Goal: Use online tool/utility: Utilize a website feature to perform a specific function

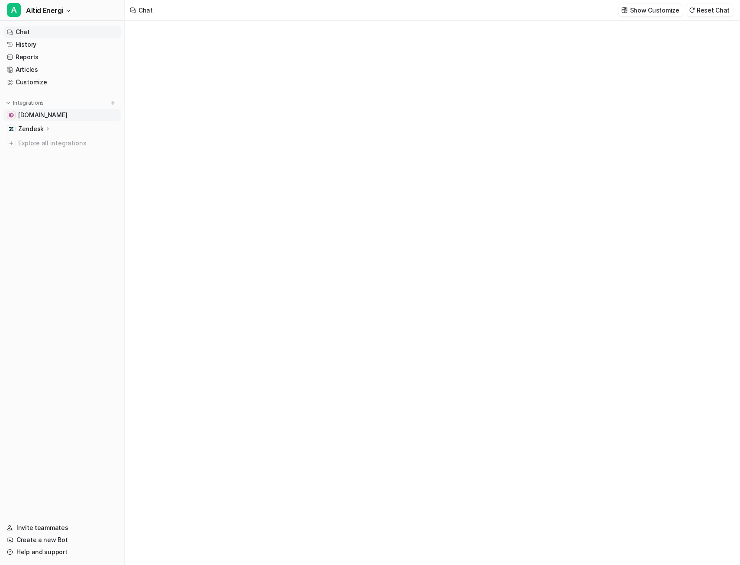
type textarea "**********"
click at [47, 128] on icon at bounding box center [48, 128] width 6 height 6
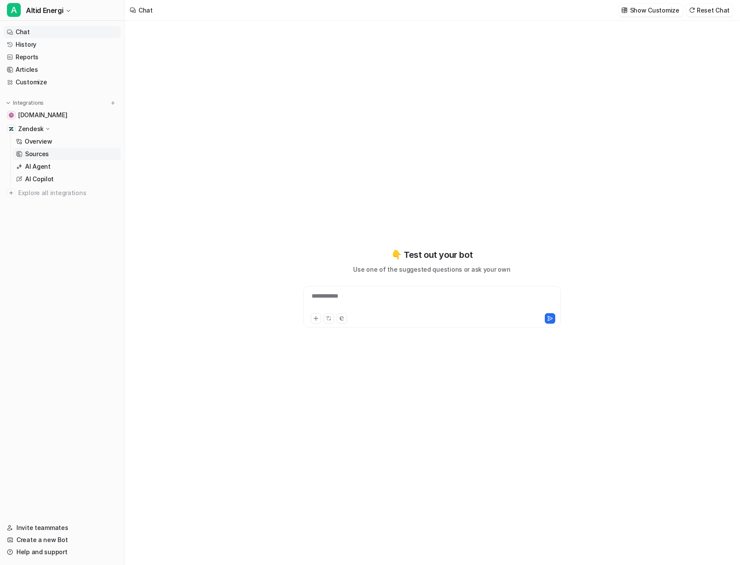
click at [51, 154] on link "Sources" at bounding box center [67, 154] width 108 height 12
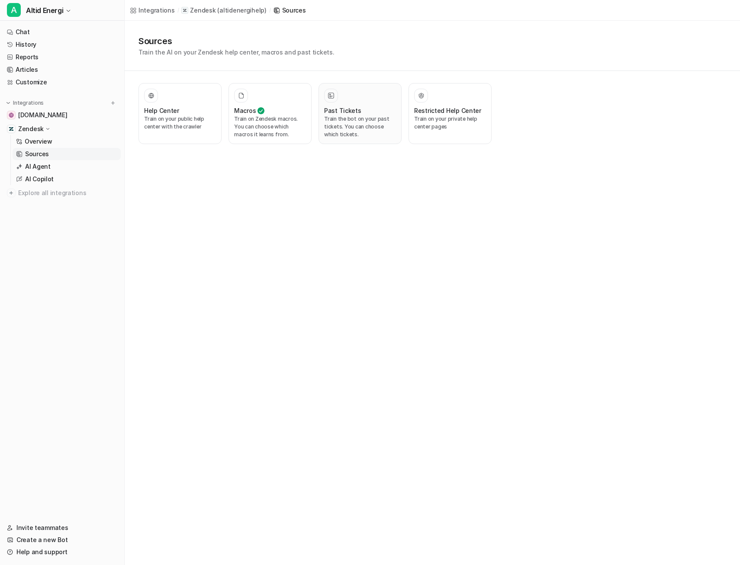
click at [332, 99] on div at bounding box center [331, 95] width 9 height 9
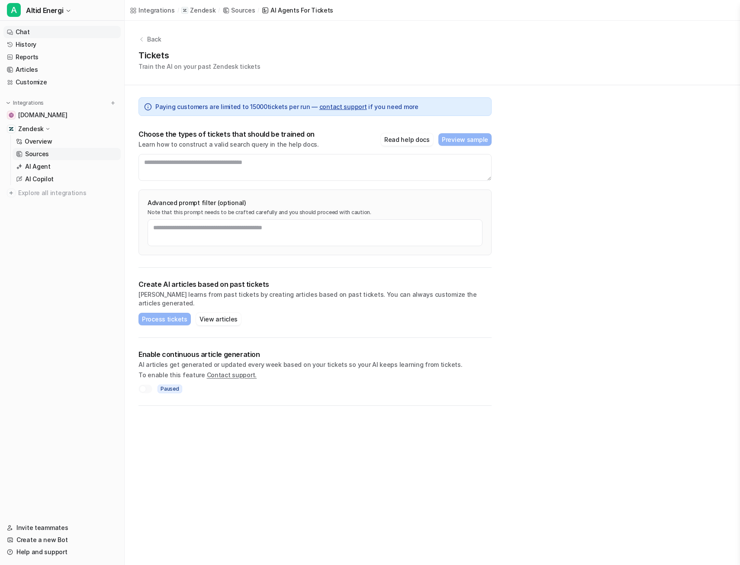
click at [44, 33] on link "Chat" at bounding box center [61, 32] width 117 height 12
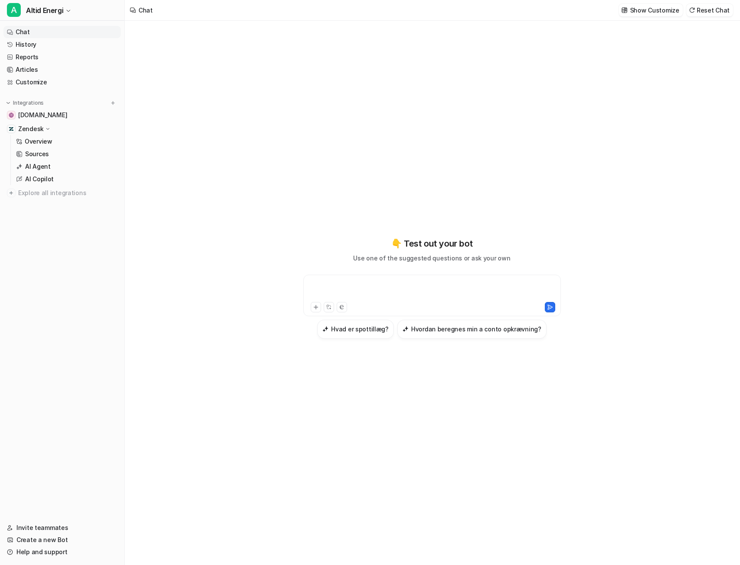
click at [375, 285] on div at bounding box center [431, 290] width 253 height 20
paste div
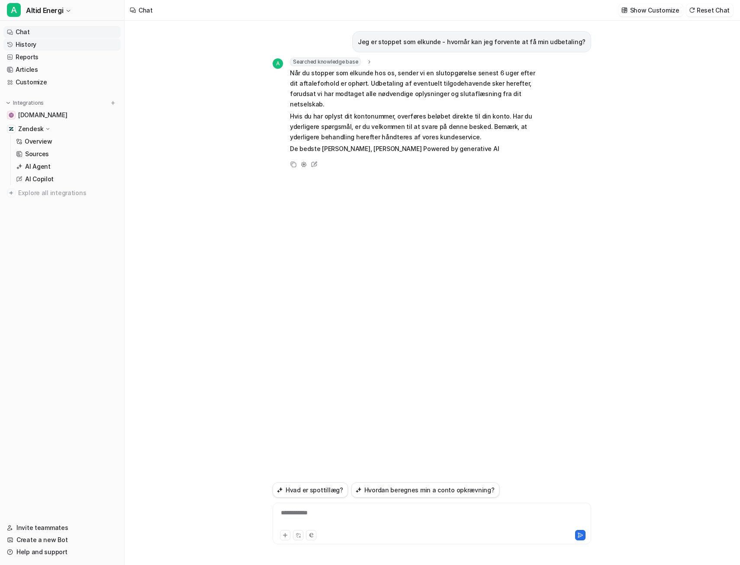
click at [51, 45] on link "History" at bounding box center [61, 45] width 117 height 12
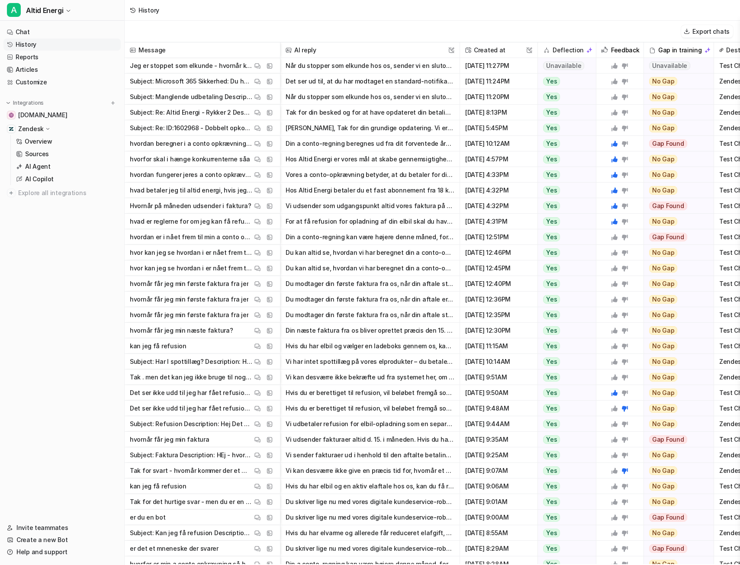
click at [383, 81] on button "Det ser ud til, at du har modtaget en standard-notifikation fra Microsoft 365 o…" at bounding box center [370, 82] width 169 height 16
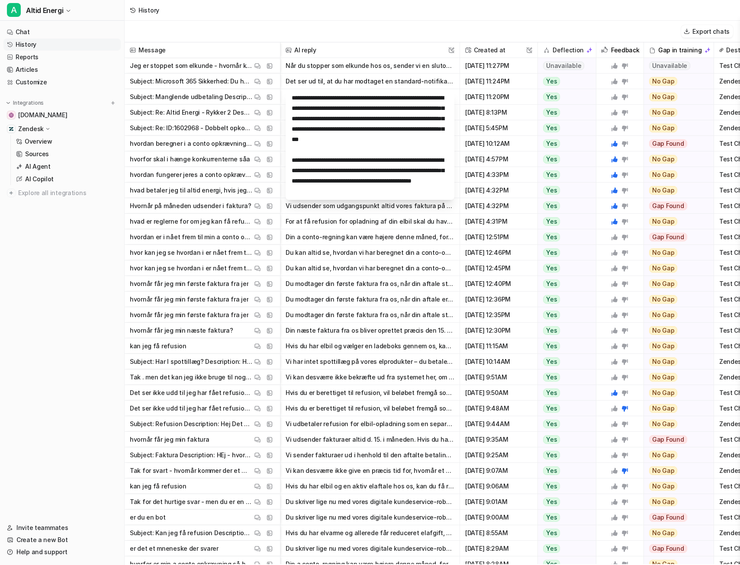
click at [383, 81] on button "Det ser ud til, at du har modtaget en standard-notifikation fra Microsoft 365 o…" at bounding box center [370, 82] width 169 height 16
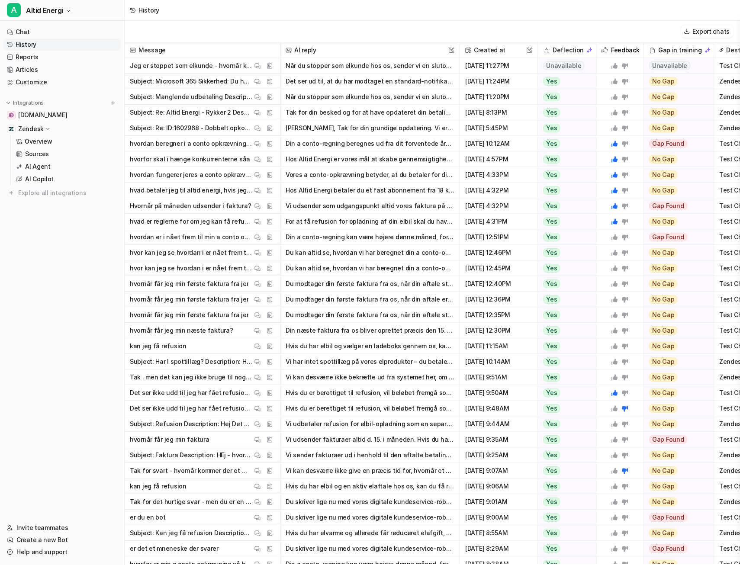
click at [389, 93] on button "Når du stopper som elkunde hos os, sender vi en slutopgørelse til dig snarest m…" at bounding box center [370, 97] width 169 height 16
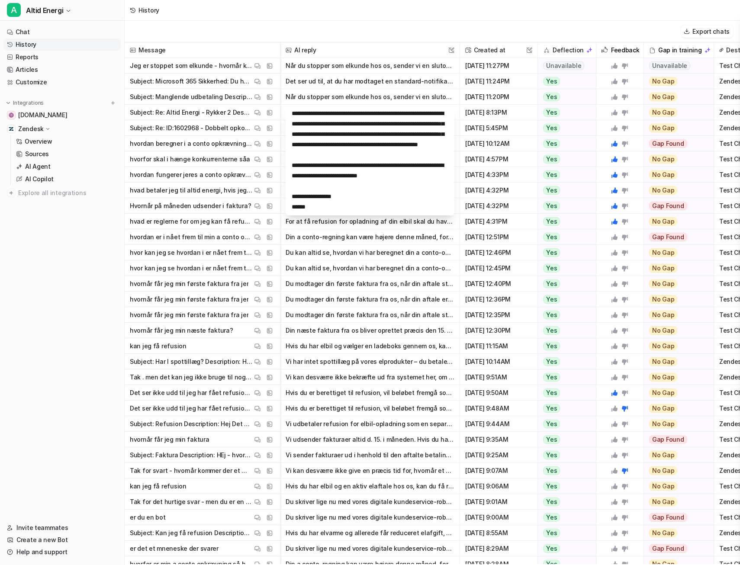
click at [626, 97] on icon at bounding box center [625, 97] width 6 height 6
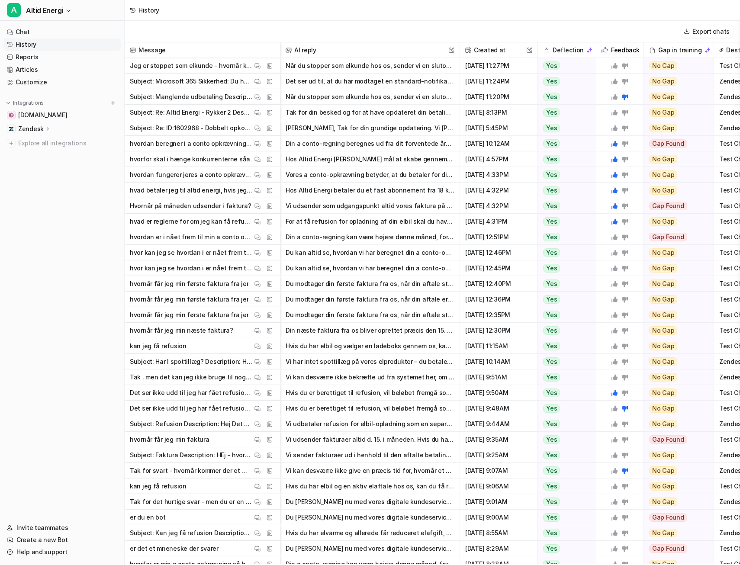
click at [410, 63] on button "Når du stopper som elkunde hos os, sender vi en slutopgørelse senest 6 uger eft…" at bounding box center [370, 66] width 169 height 16
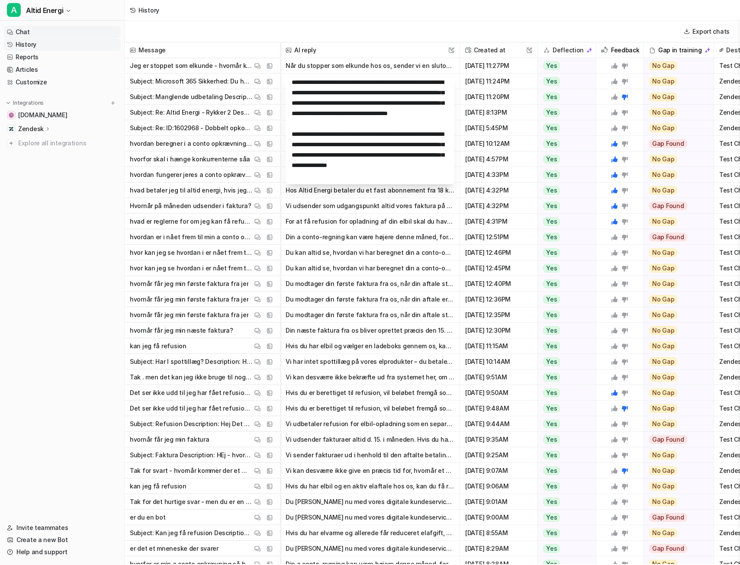
click at [79, 35] on link "Chat" at bounding box center [61, 32] width 117 height 12
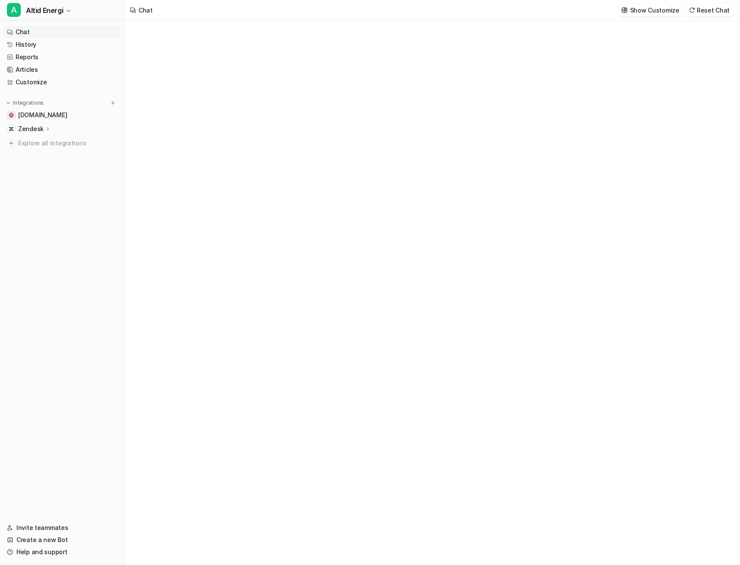
type textarea "**********"
click at [451, 280] on div at bounding box center [431, 290] width 253 height 20
paste div
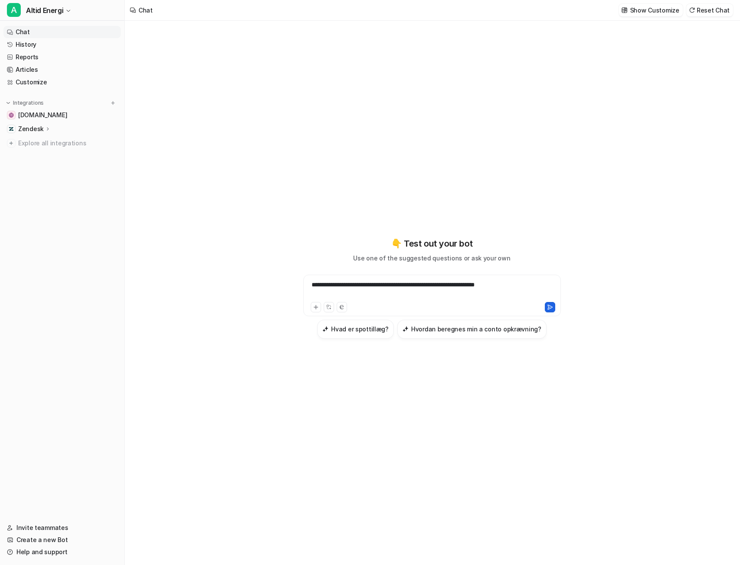
click at [546, 309] on button at bounding box center [550, 307] width 10 height 10
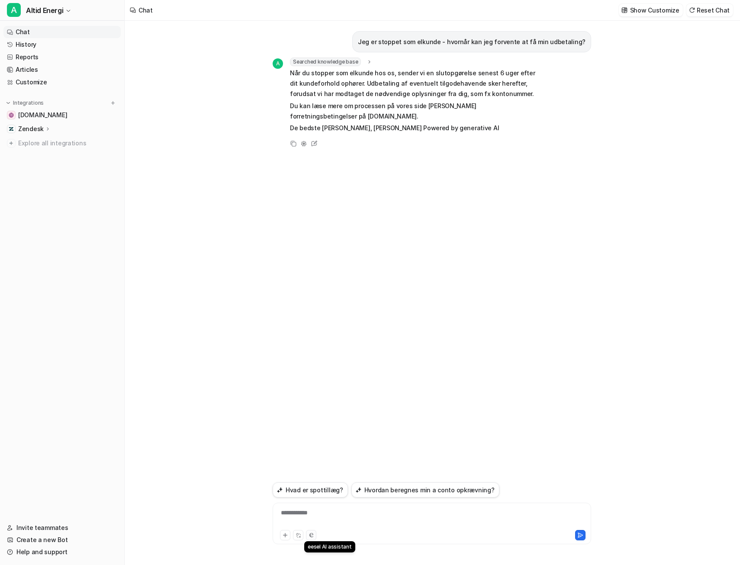
click at [312, 536] on icon at bounding box center [311, 535] width 4 height 4
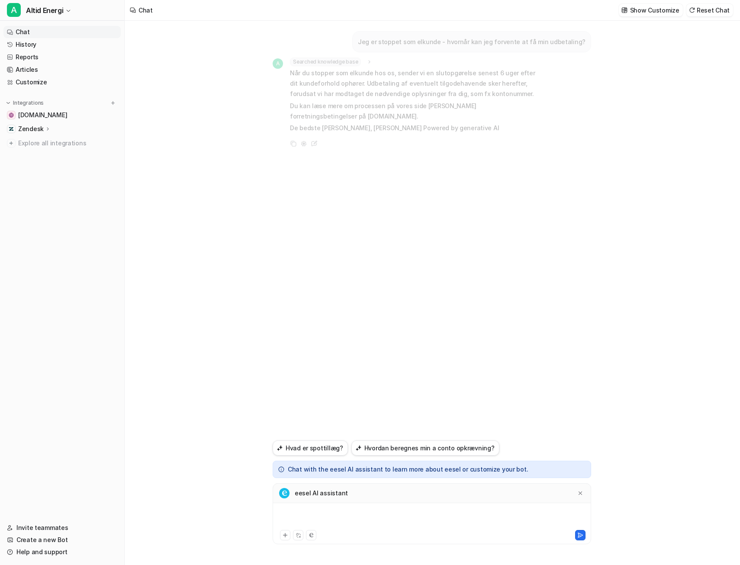
click at [334, 512] on div at bounding box center [432, 518] width 314 height 20
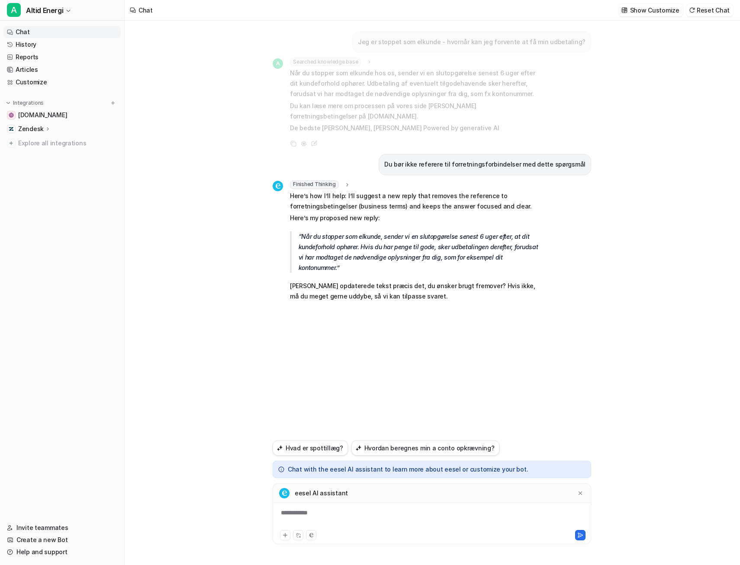
click at [334, 512] on div "**********" at bounding box center [432, 518] width 314 height 20
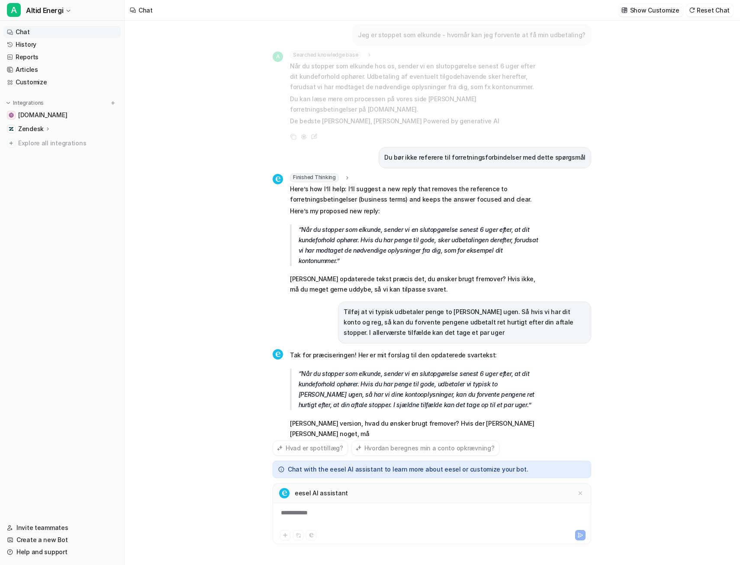
scroll to position [17, 0]
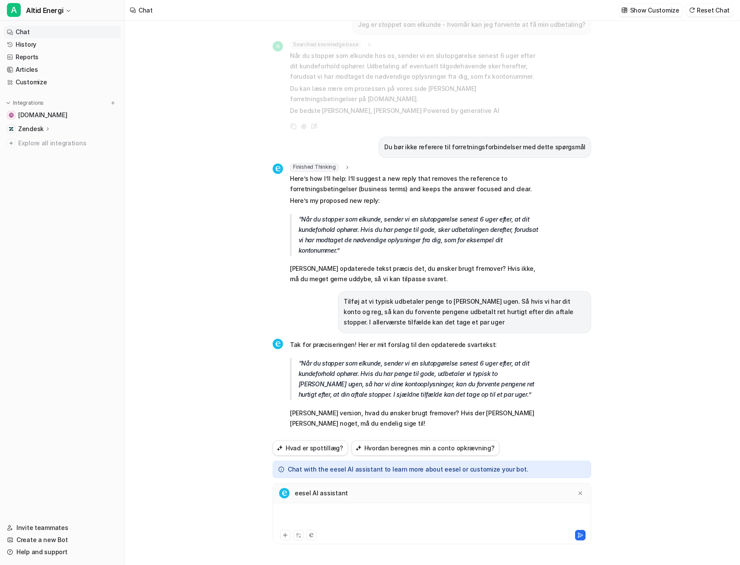
click at [377, 510] on div at bounding box center [432, 518] width 314 height 20
drag, startPoint x: 505, startPoint y: 508, endPoint x: 502, endPoint y: 511, distance: 4.6
click at [505, 508] on div "**********" at bounding box center [432, 518] width 314 height 20
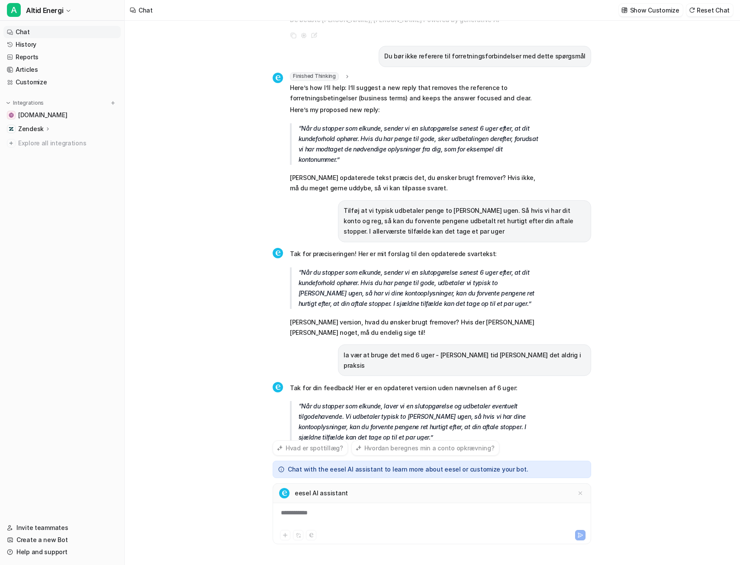
scroll to position [130, 0]
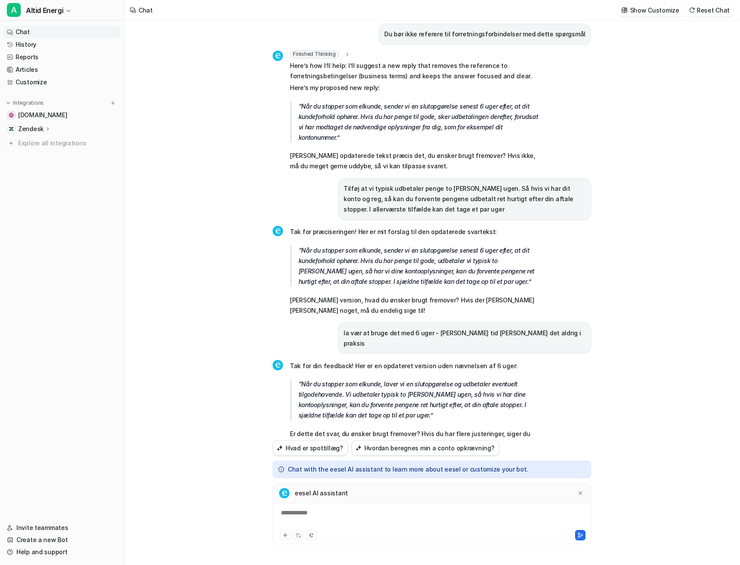
click at [401, 513] on div "**********" at bounding box center [432, 518] width 314 height 20
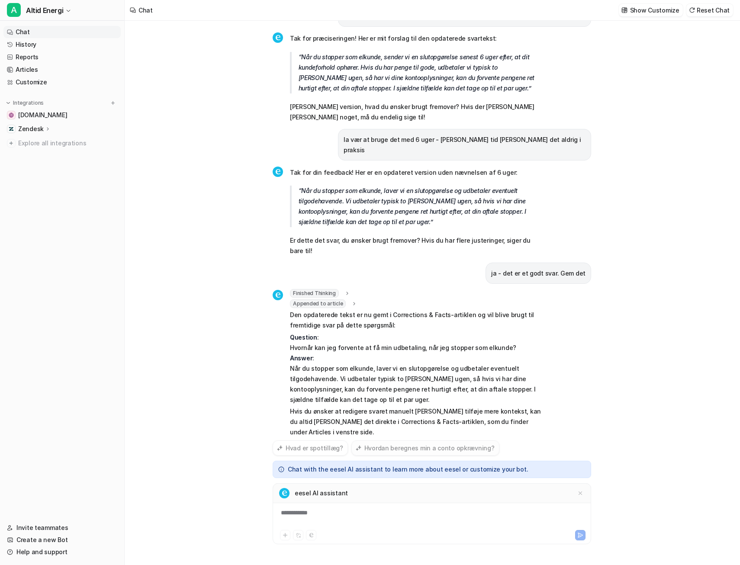
scroll to position [324, 0]
click at [581, 493] on icon at bounding box center [580, 493] width 6 height 6
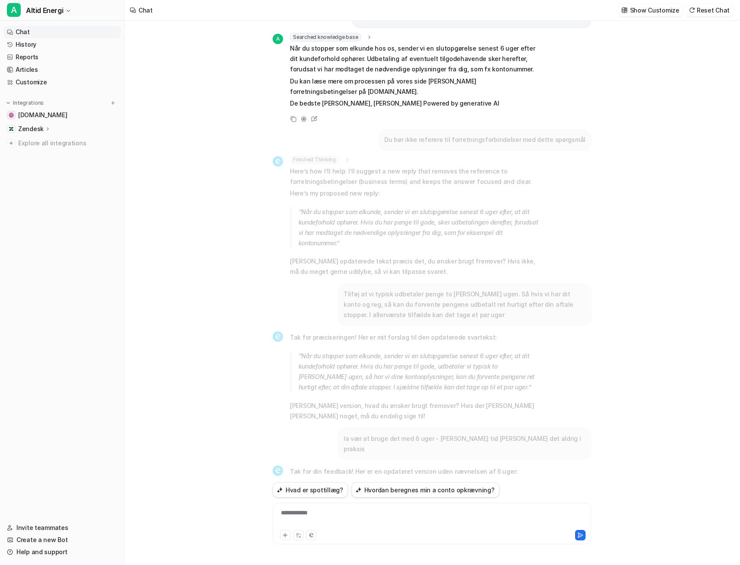
scroll to position [0, 0]
